Goal: Task Accomplishment & Management: Complete application form

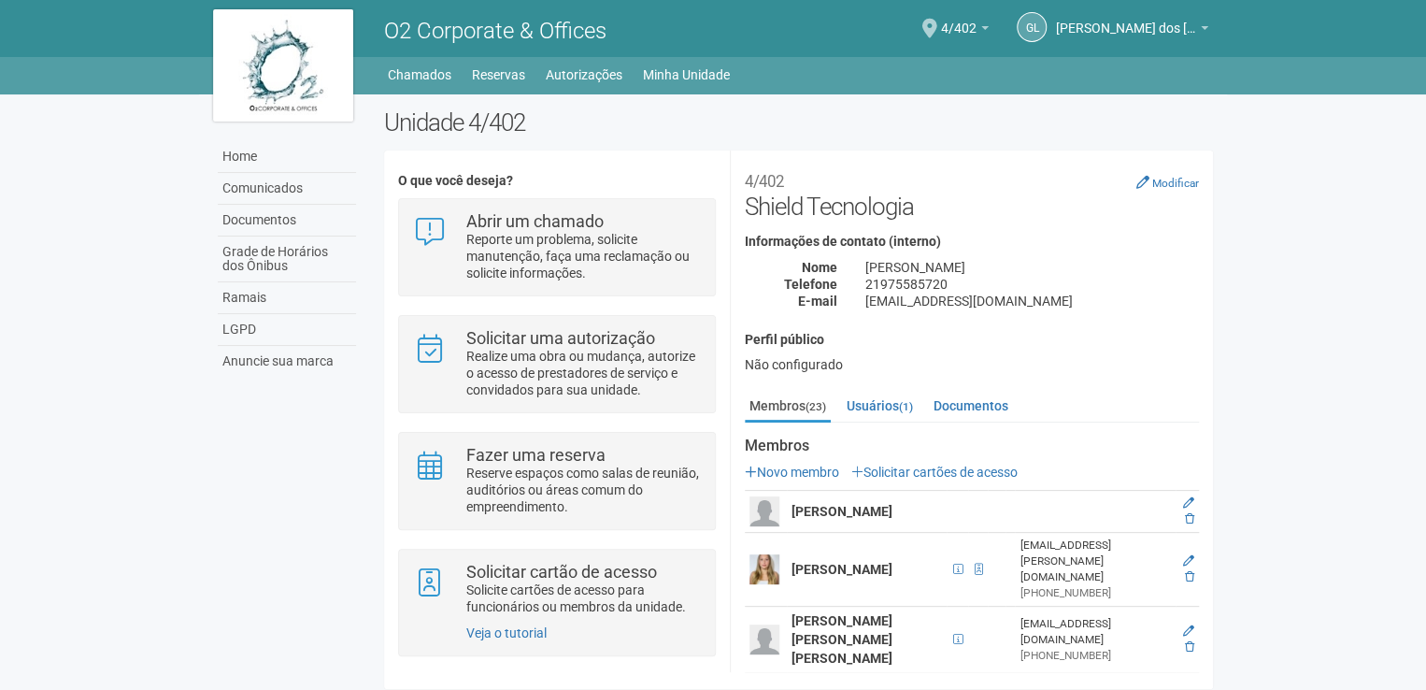
scroll to position [6, 0]
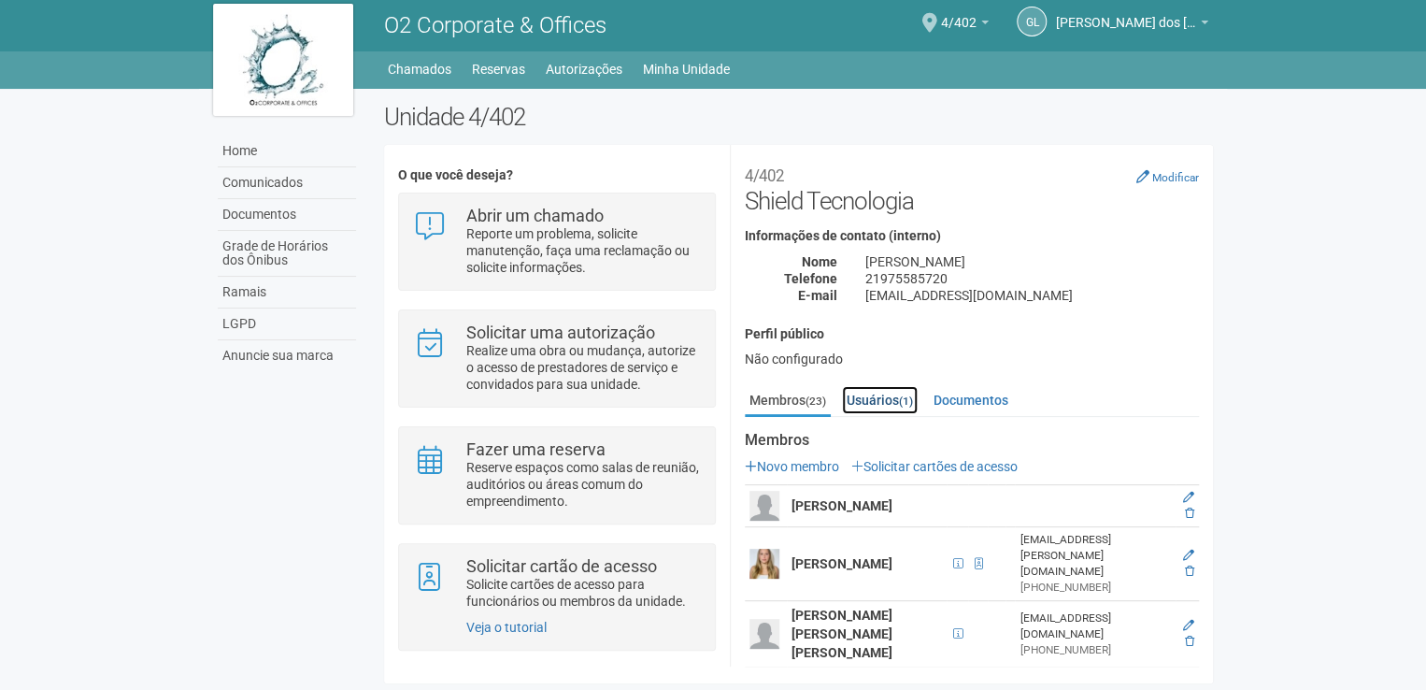
click at [872, 409] on link "Usuários (1)" at bounding box center [880, 400] width 76 height 28
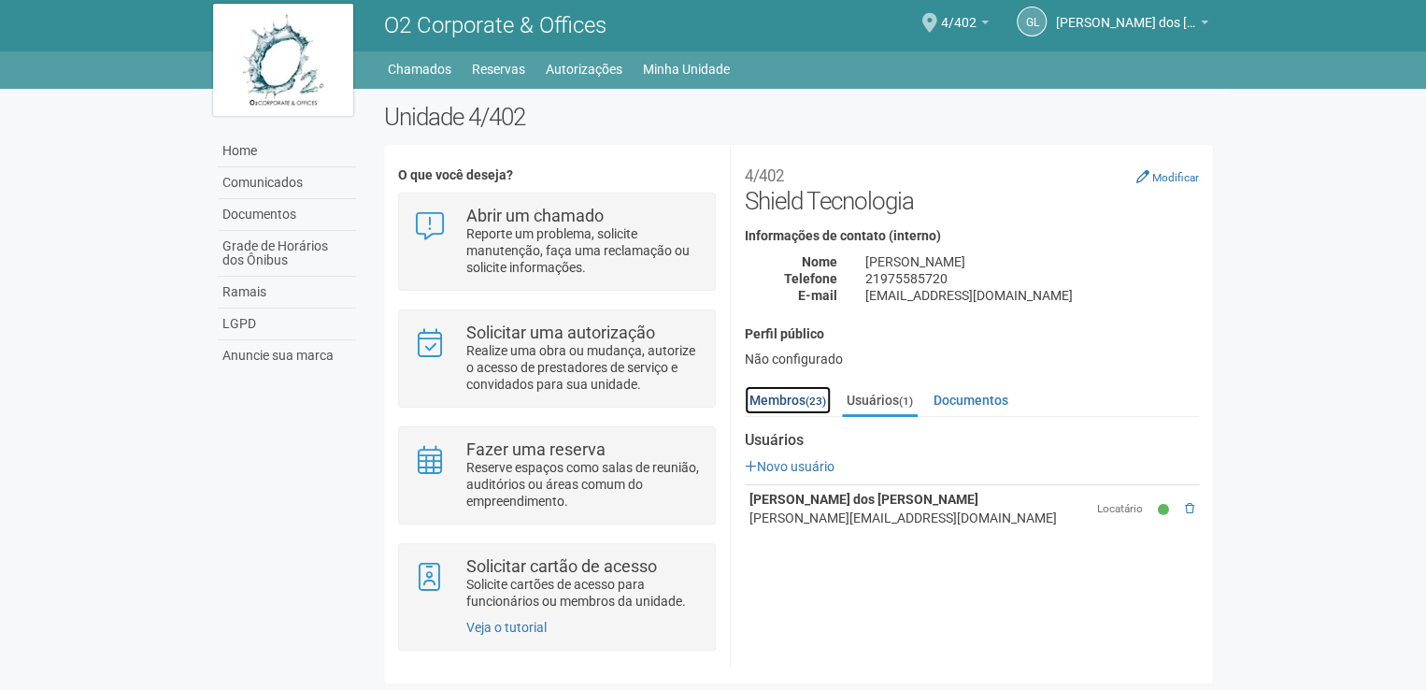
click at [822, 404] on small "(23)" at bounding box center [816, 400] width 21 height 13
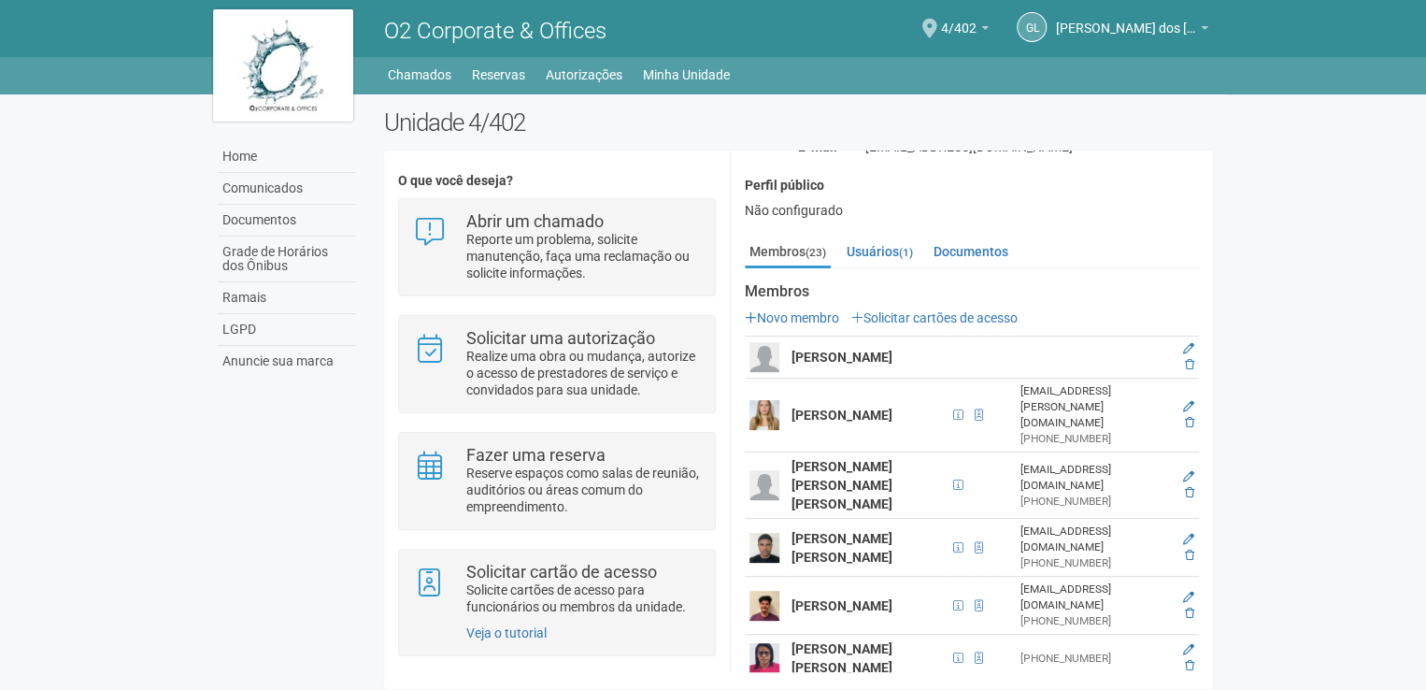
scroll to position [154, 0]
click at [563, 73] on link "Autorizações" at bounding box center [584, 75] width 77 height 26
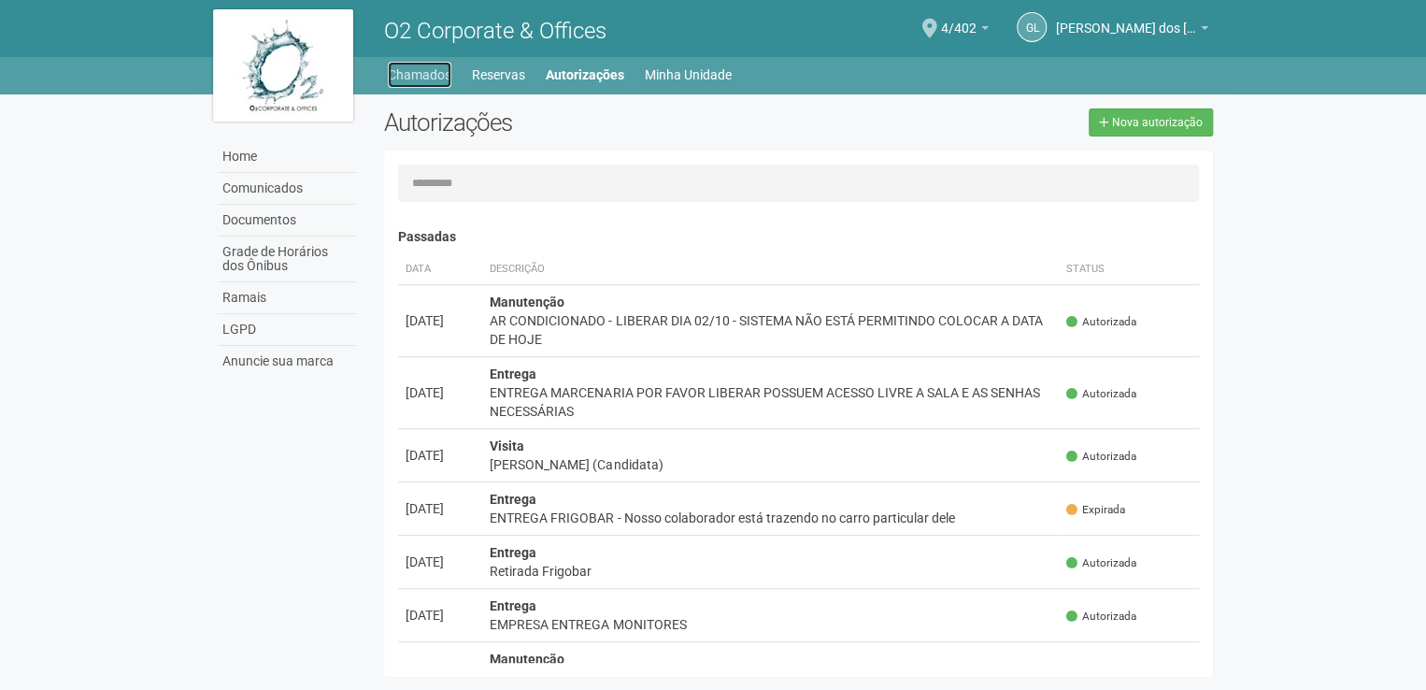
click at [440, 78] on link "Chamados" at bounding box center [420, 75] width 64 height 26
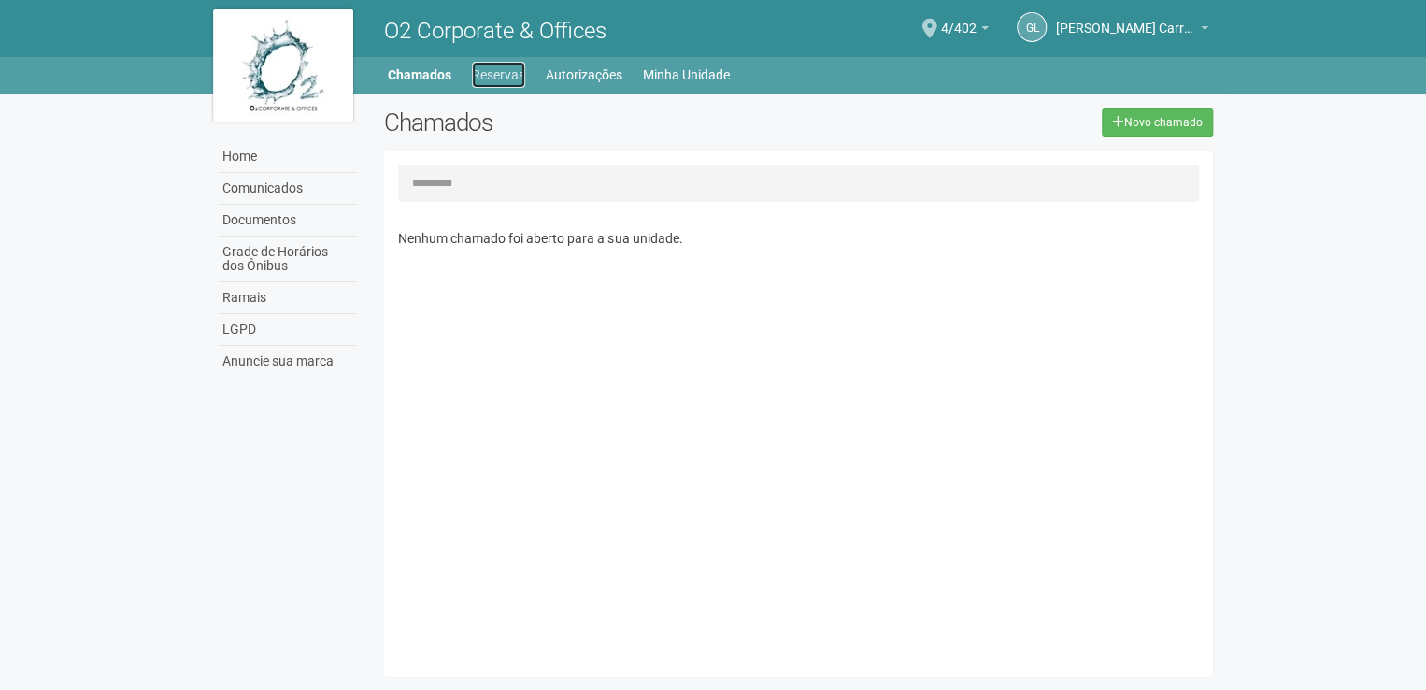
click at [504, 83] on link "Reservas" at bounding box center [498, 75] width 53 height 26
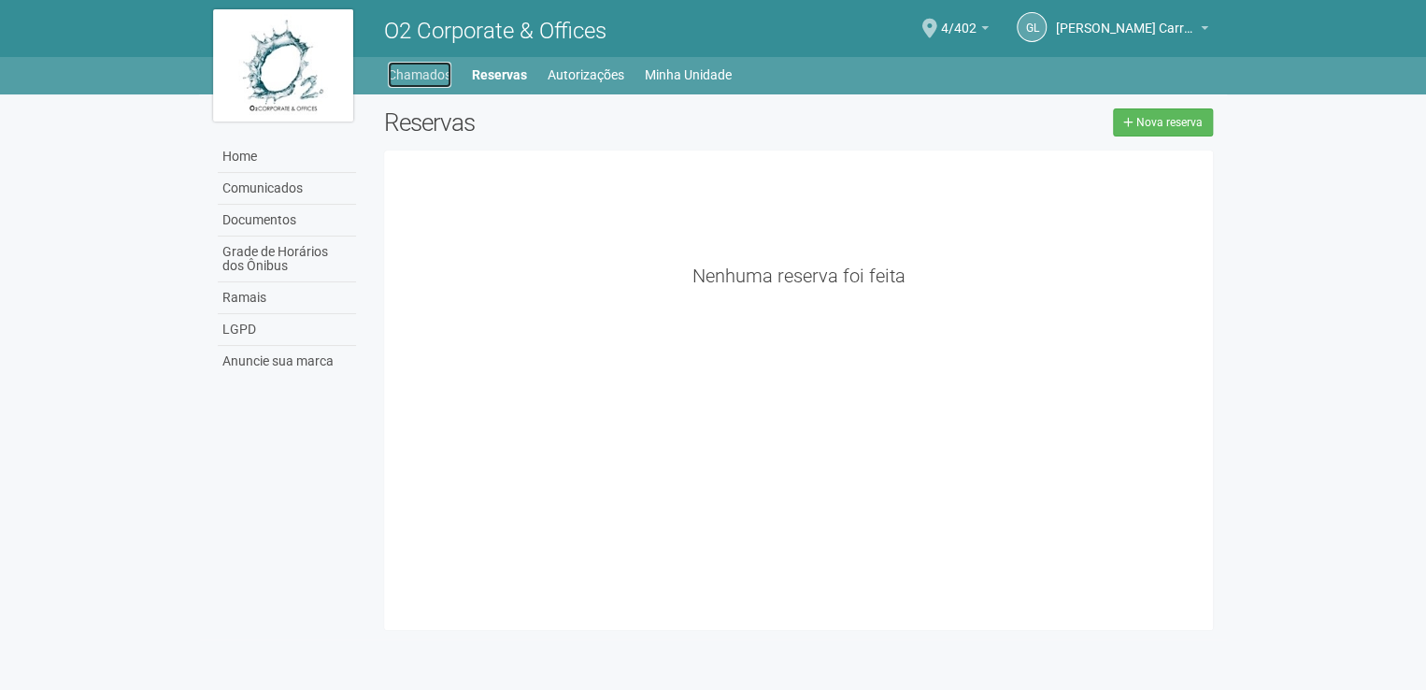
click at [448, 82] on link "Chamados" at bounding box center [420, 75] width 64 height 26
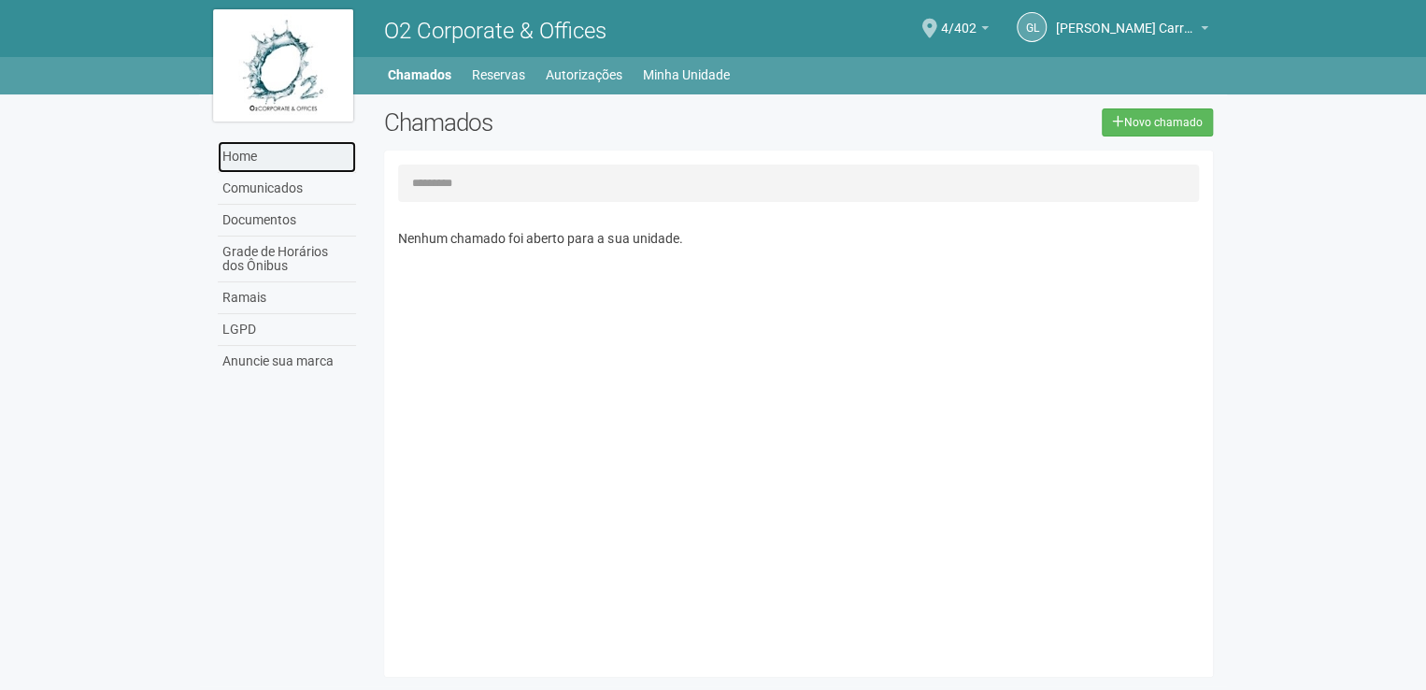
click at [327, 149] on link "Home" at bounding box center [287, 157] width 138 height 32
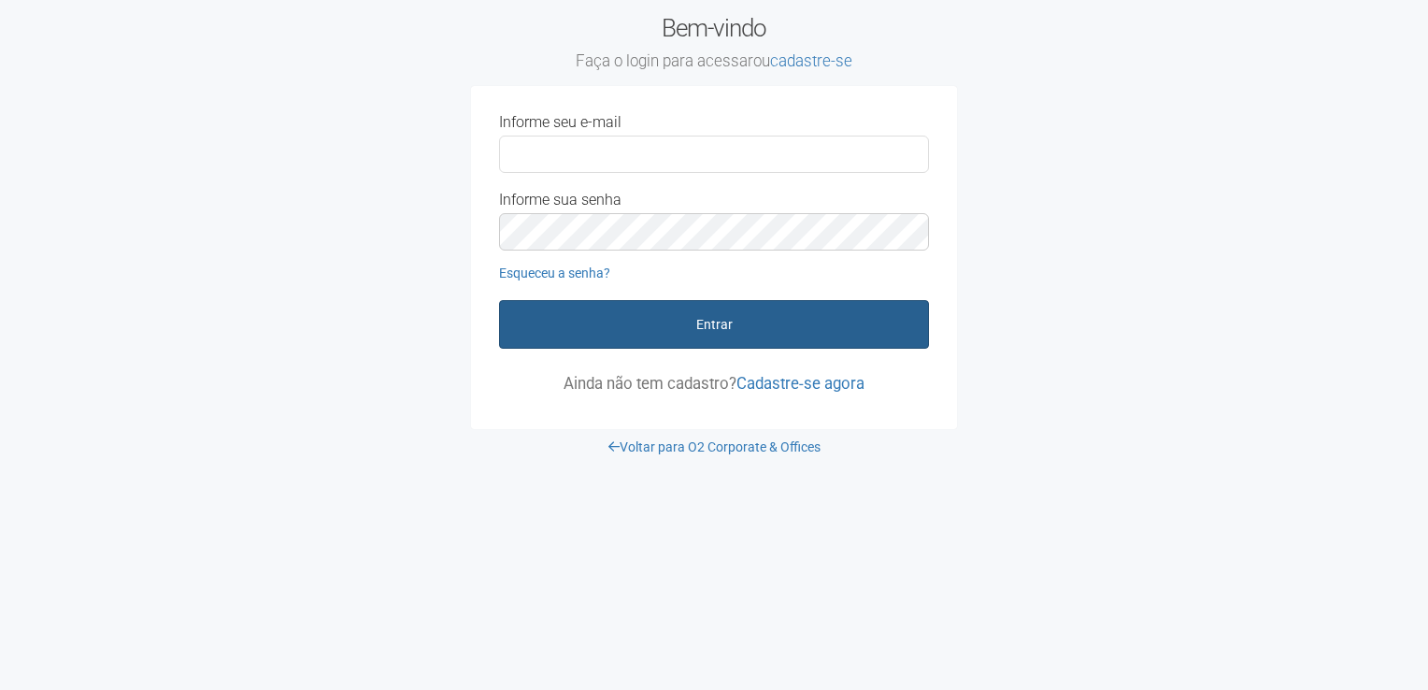
type input "**********"
click at [700, 324] on button "Entrar" at bounding box center [714, 324] width 430 height 49
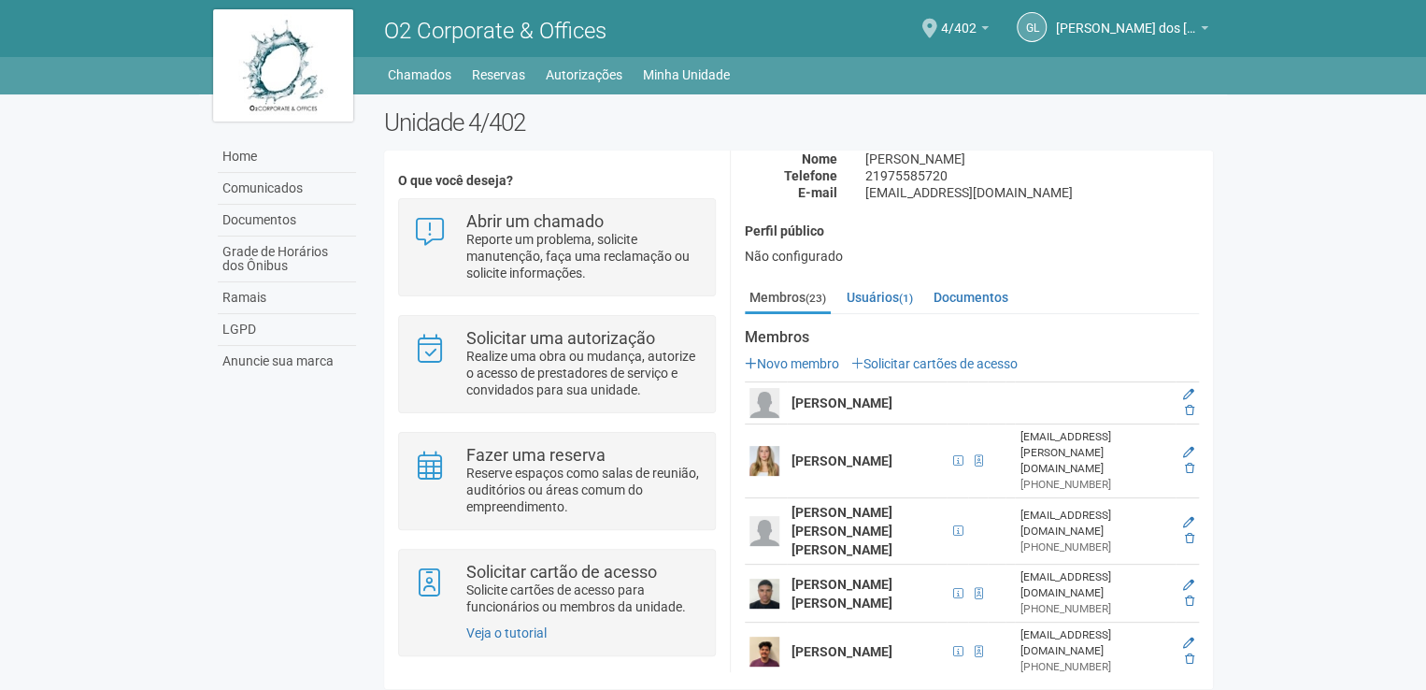
scroll to position [122, 0]
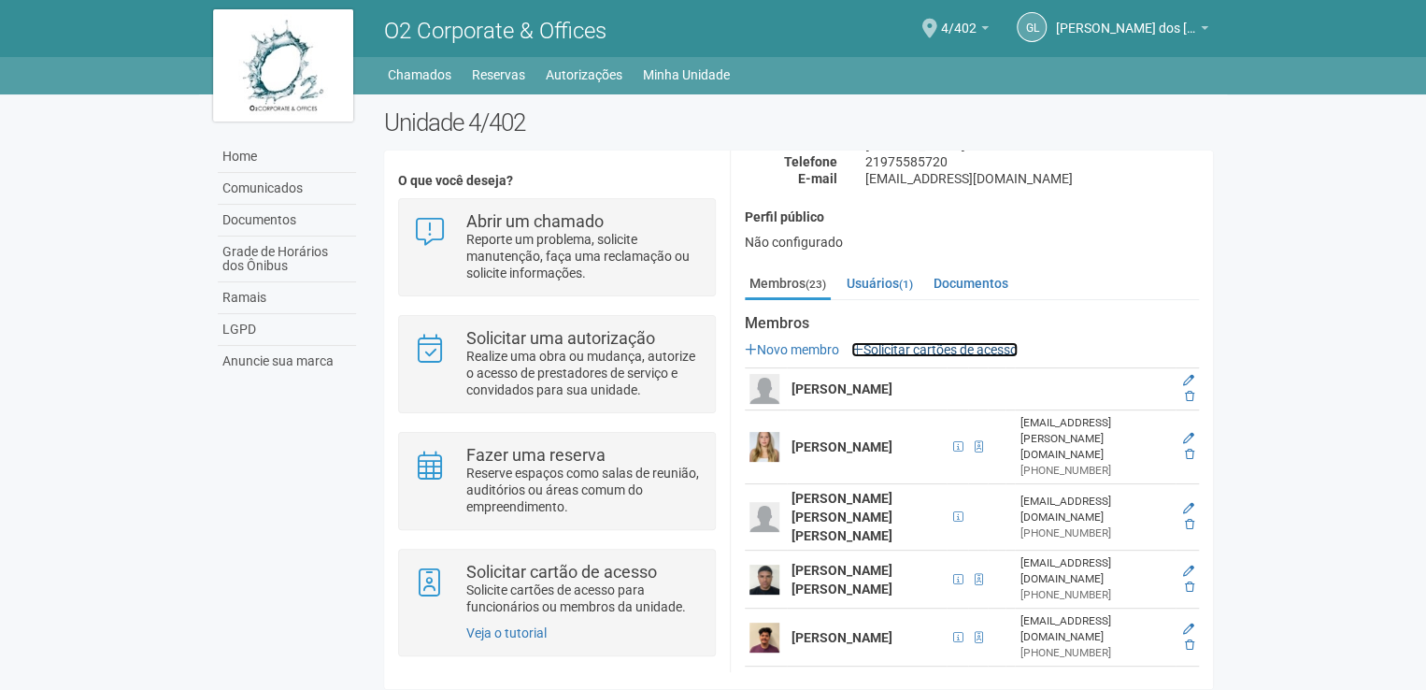
click at [951, 342] on link "Solicitar cartões de acesso" at bounding box center [934, 349] width 166 height 15
